Goal: Find specific page/section: Find specific page/section

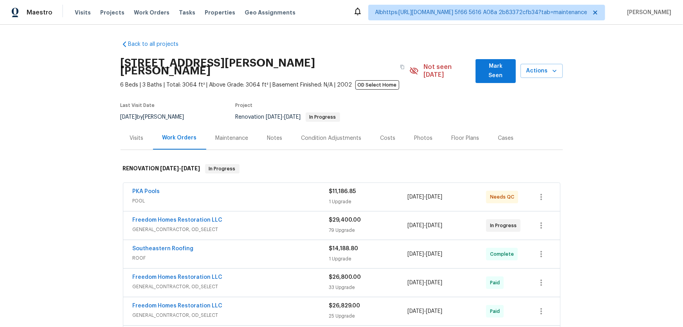
scroll to position [11, 0]
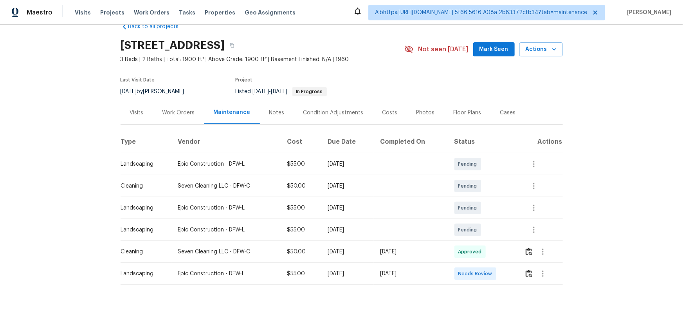
scroll to position [27, 0]
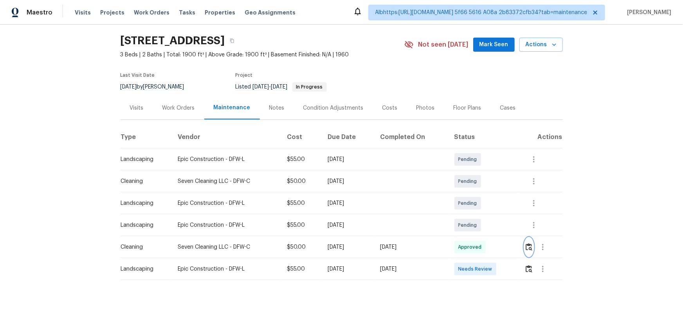
click at [527, 248] on button "button" at bounding box center [528, 247] width 9 height 19
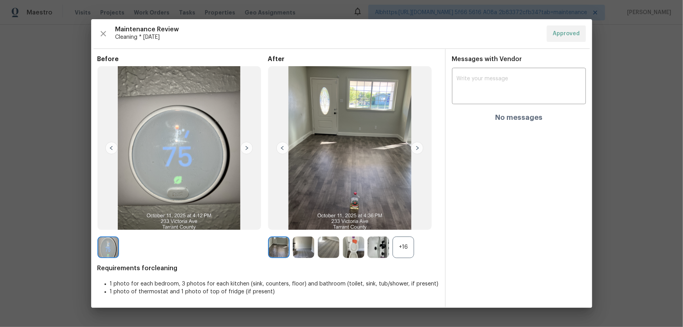
click at [399, 251] on div "+16" at bounding box center [403, 247] width 22 height 22
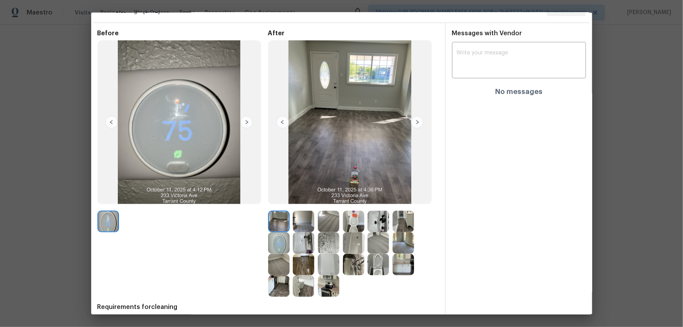
scroll to position [51, 0]
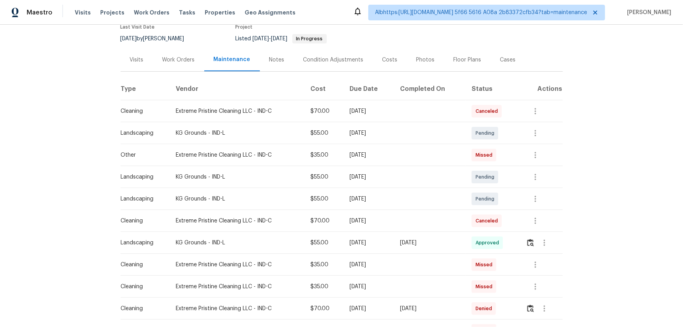
scroll to position [71, 0]
click at [527, 242] on img "button" at bounding box center [530, 241] width 7 height 7
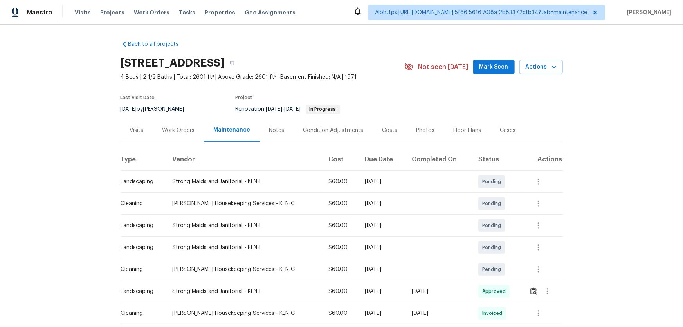
scroll to position [106, 0]
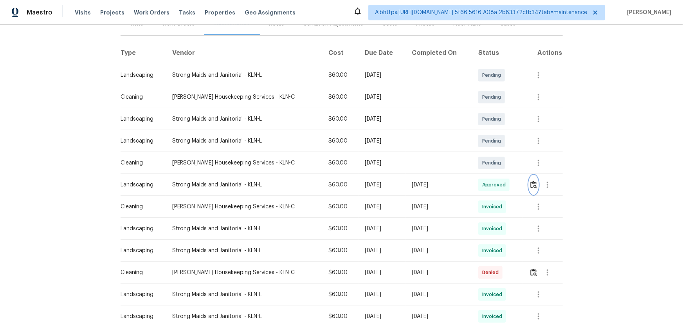
click at [529, 181] on button "button" at bounding box center [533, 184] width 9 height 19
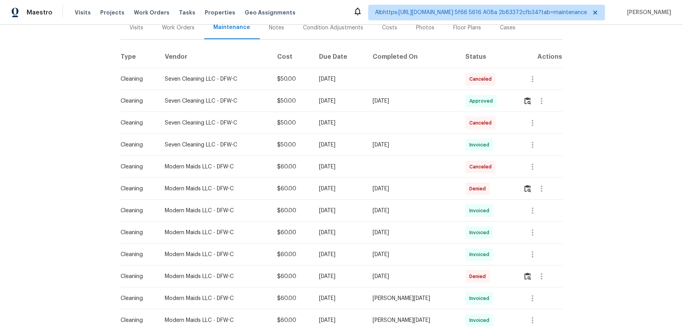
scroll to position [106, 0]
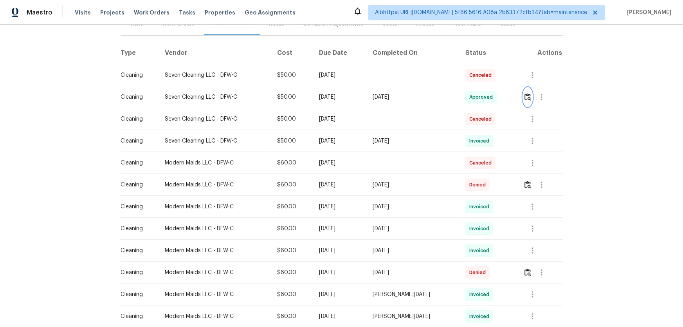
click at [524, 97] on img "button" at bounding box center [527, 96] width 7 height 7
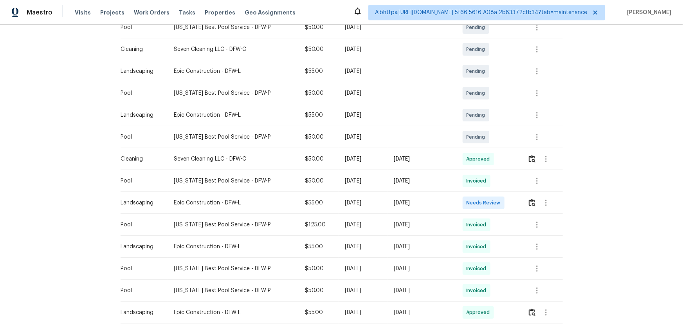
scroll to position [178, 0]
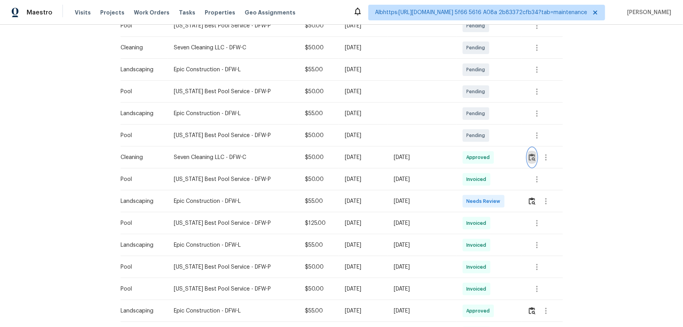
click at [529, 155] on img "button" at bounding box center [532, 156] width 7 height 7
